Goal: Task Accomplishment & Management: Use online tool/utility

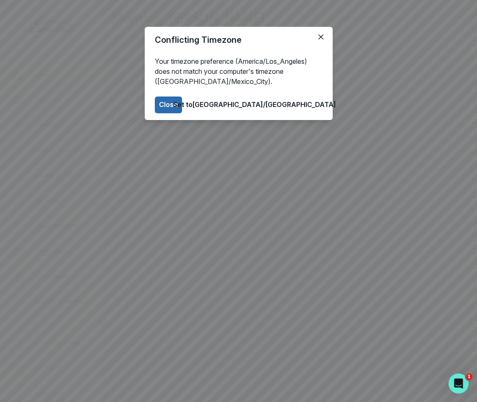
click at [183, 112] on button "Close" at bounding box center [169, 105] width 28 height 17
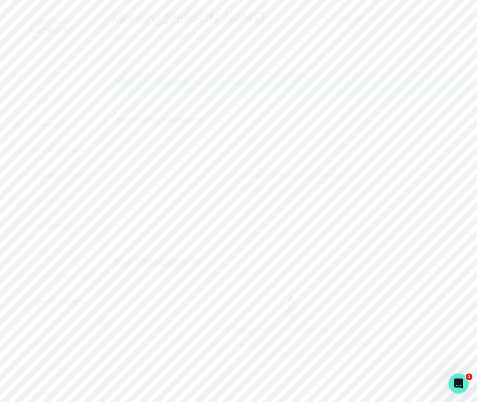
scroll to position [113, 0]
click at [60, 234] on button "Admin Data" at bounding box center [51, 239] width 103 height 17
click at [439, 61] on p "Engagements" at bounding box center [435, 57] width 46 height 10
click at [144, 48] on button "Users" at bounding box center [148, 58] width 72 height 28
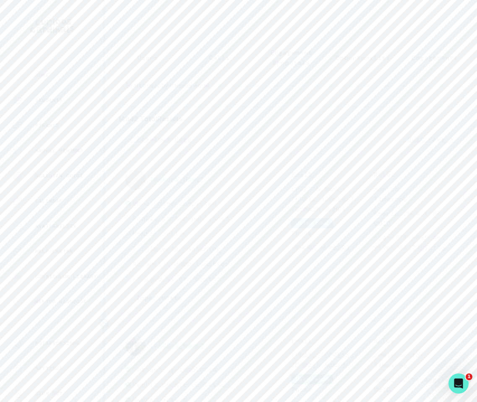
click at [160, 95] on input "Search user by name or email" at bounding box center [291, 96] width 346 height 21
paste input "[PERSON_NAME]"
type input "[PERSON_NAME]"
click at [166, 179] on button "[PERSON_NAME]" at bounding box center [177, 180] width 55 height 8
click at [333, 233] on button "Engagements" at bounding box center [336, 242] width 60 height 28
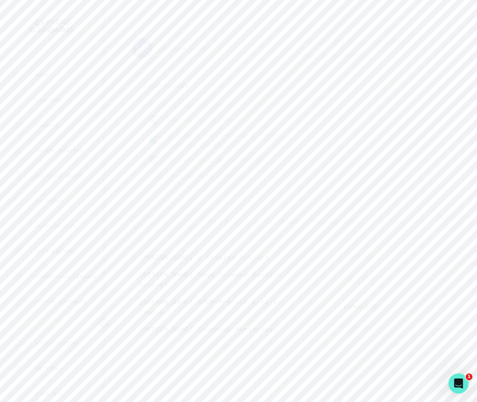
scroll to position [26, 0]
click at [328, 84] on div "[PERSON_NAME] Account creation date: [DATE] Hire date: [DATE] Impersonate Confi…" at bounding box center [291, 109] width 318 height 144
click at [322, 132] on div "[PERSON_NAME] Account creation date: [DATE] Hire date: [DATE] Impersonate Confi…" at bounding box center [291, 109] width 318 height 144
click at [56, 243] on div "Admin Data" at bounding box center [58, 239] width 91 height 10
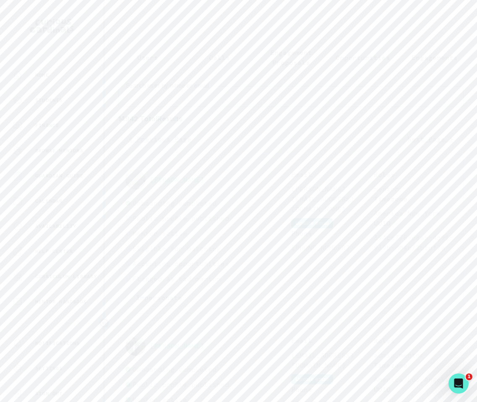
click at [222, 99] on input "Search user by name or email" at bounding box center [291, 96] width 346 height 21
type input "brielle"
click at [298, 55] on p "Engagement Proposals" at bounding box center [291, 57] width 58 height 20
click at [259, 103] on input "Search proposals by UUID, guardian email, or title" at bounding box center [291, 96] width 346 height 21
type input "brielle"
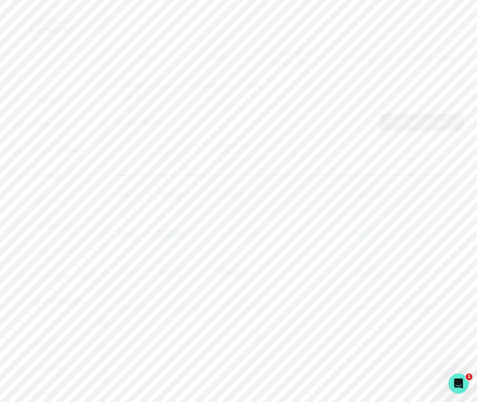
scroll to position [0, 225]
click at [372, 176] on td "[DATE]" at bounding box center [400, 195] width 57 height 39
click at [439, 187] on button "View" at bounding box center [454, 195] width 31 height 17
click at [421, 74] on button "Update order" at bounding box center [427, 74] width 71 height 19
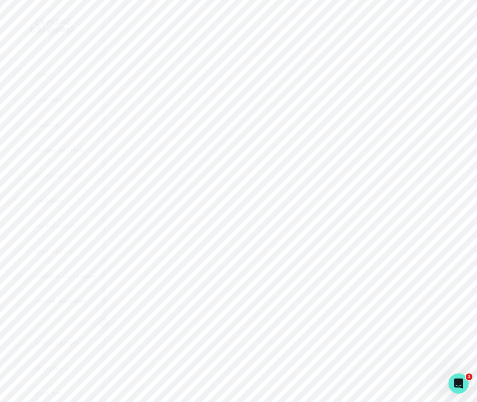
select select "2e0e0867-17d0-41a8-92b9-7b446b3bc83e"
select select "9a751445-b445-4548-ae6a-5c97e26053b2"
